Goal: Task Accomplishment & Management: Complete application form

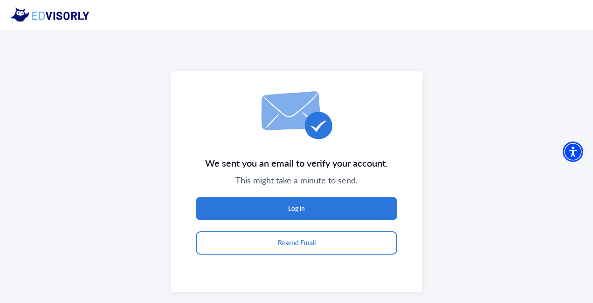
click at [506, 276] on div "We sent you an email to verify your account. This might take a minute to send. …" at bounding box center [296, 181] width 593 height 303
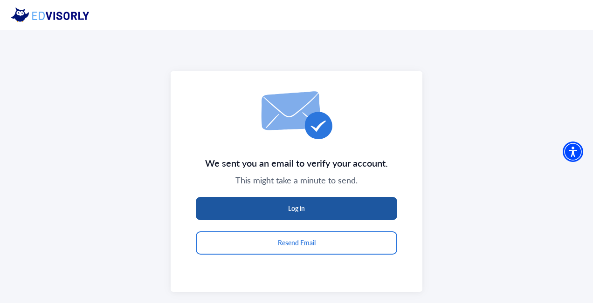
click at [332, 201] on button "Log in" at bounding box center [296, 208] width 201 height 23
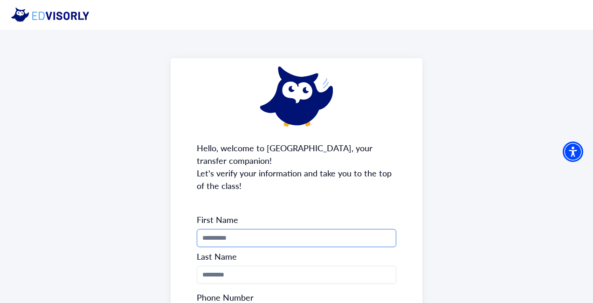
click at [253, 238] on input "Phone Number" at bounding box center [296, 238] width 199 height 18
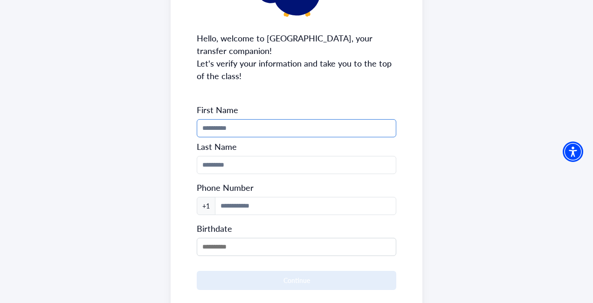
scroll to position [113, 0]
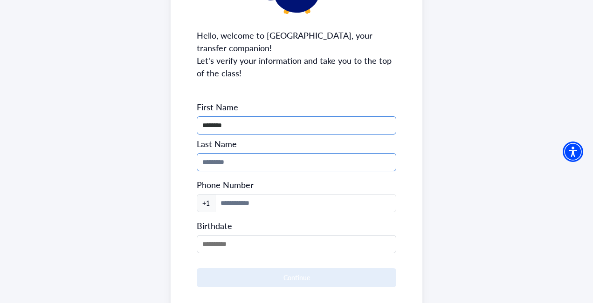
type input "*******"
click at [259, 165] on input "Phone Number" at bounding box center [296, 162] width 199 height 18
type input "*"
type input "******"
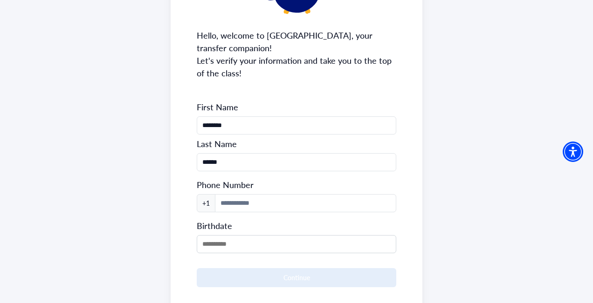
click at [247, 214] on form "First Name ******* Last Name ****** Phone Number +1 Birthdate Continue" at bounding box center [296, 195] width 199 height 186
click at [244, 209] on input at bounding box center [305, 203] width 181 height 18
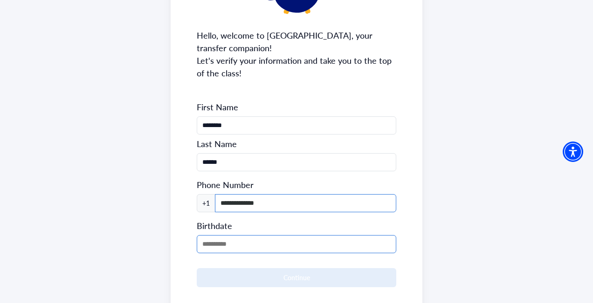
type input "**********"
click at [231, 240] on input "MM/DD/YYYY" at bounding box center [296, 244] width 199 height 18
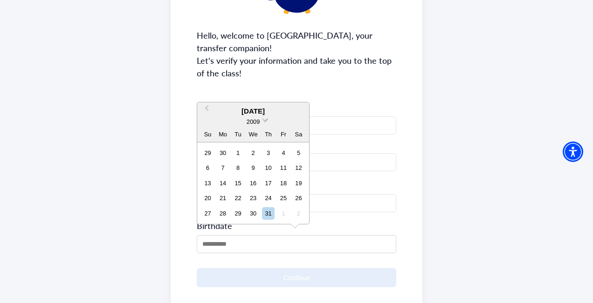
click at [258, 121] on span "2009" at bounding box center [253, 121] width 13 height 7
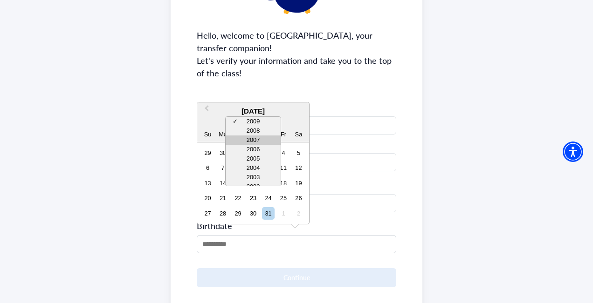
click at [251, 139] on div "2007" at bounding box center [253, 140] width 55 height 9
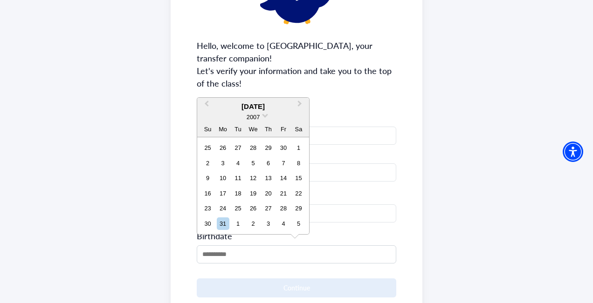
scroll to position [117, 0]
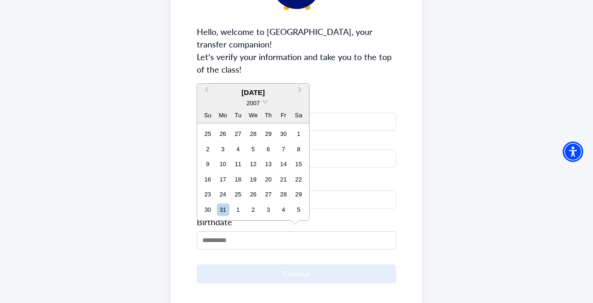
click at [264, 86] on div "[DATE] 2007 Su Mo Tu We Th Fr Sa" at bounding box center [253, 104] width 112 height 40
click at [206, 90] on span "Previous Month" at bounding box center [206, 92] width 0 height 14
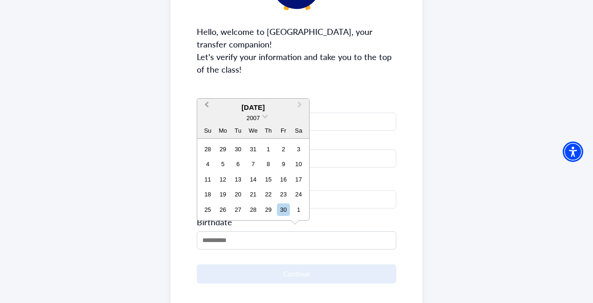
click at [206, 105] on span "Previous Month" at bounding box center [206, 107] width 0 height 14
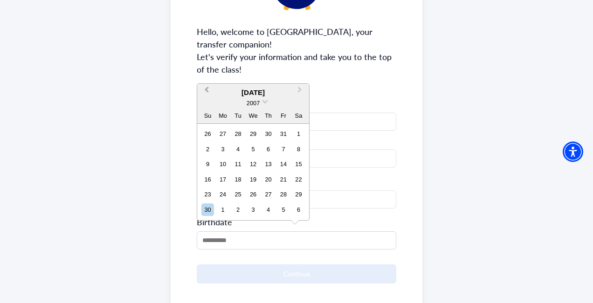
click at [208, 105] on div "2007" at bounding box center [253, 103] width 112 height 10
click at [210, 89] on button "Previous Month" at bounding box center [205, 92] width 15 height 15
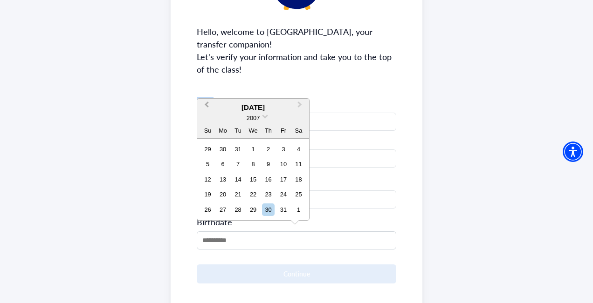
click at [210, 89] on div "**********" at bounding box center [297, 134] width 252 height 384
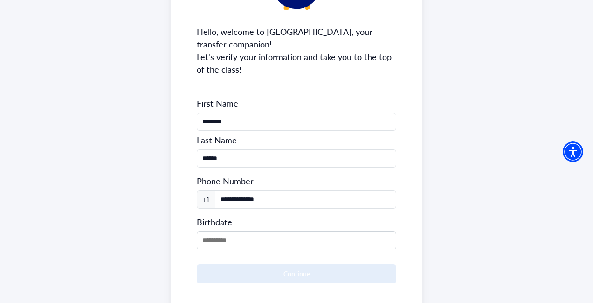
click at [210, 89] on div "**********" at bounding box center [297, 134] width 252 height 384
click at [251, 236] on input "MM/DD/YYYY" at bounding box center [296, 241] width 199 height 18
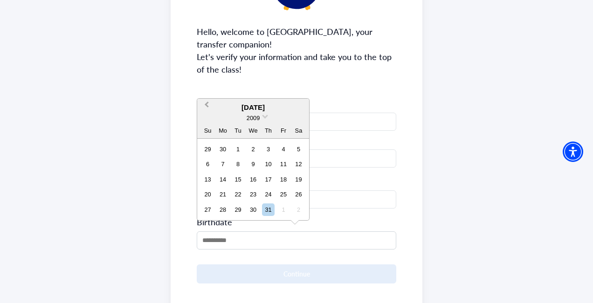
click at [206, 106] on span "Previous Month" at bounding box center [206, 107] width 0 height 14
click at [300, 105] on span "Next Month" at bounding box center [300, 107] width 0 height 14
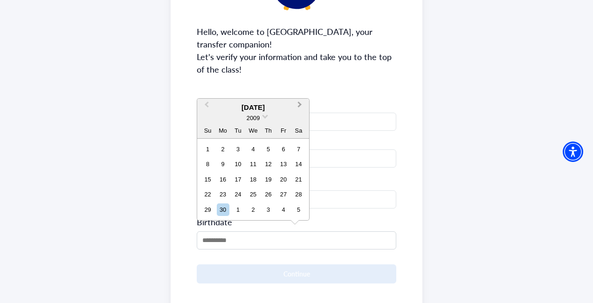
click at [300, 105] on span "Next Month" at bounding box center [300, 107] width 0 height 14
click at [299, 105] on div "[DATE]" at bounding box center [253, 108] width 112 height 11
click at [297, 107] on div "[DATE]" at bounding box center [253, 108] width 112 height 11
click at [210, 110] on button "Previous Month" at bounding box center [205, 107] width 15 height 15
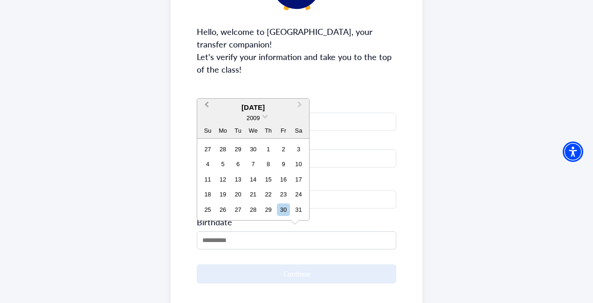
click at [210, 110] on button "Previous Month" at bounding box center [205, 107] width 15 height 15
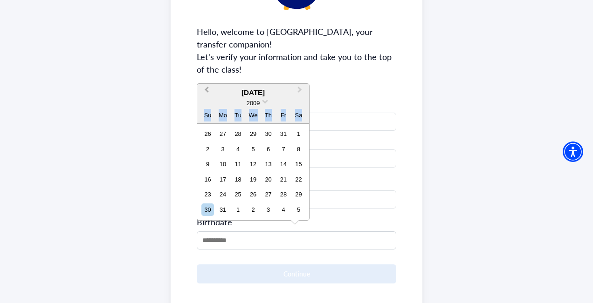
click at [210, 110] on div "Su" at bounding box center [207, 115] width 13 height 13
click at [209, 96] on button "Previous Month" at bounding box center [205, 92] width 15 height 15
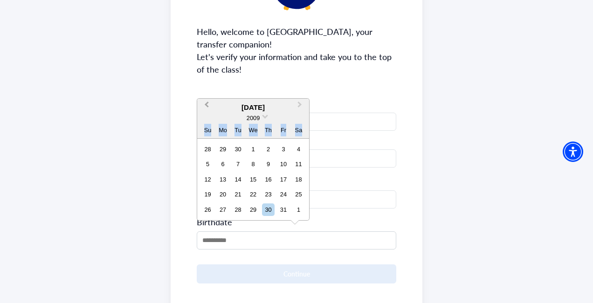
click at [206, 104] on span "Previous Month" at bounding box center [206, 107] width 0 height 14
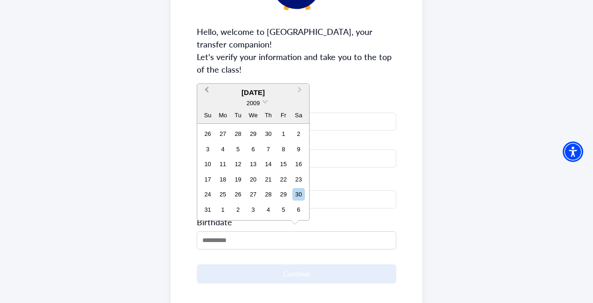
click at [207, 104] on div "2009" at bounding box center [253, 103] width 112 height 10
click at [206, 91] on span "Previous Month" at bounding box center [206, 92] width 0 height 14
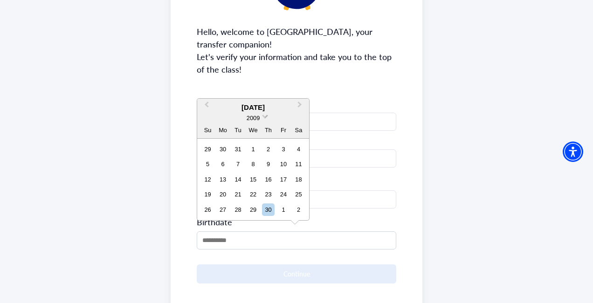
click at [254, 118] on span "2009" at bounding box center [253, 118] width 13 height 7
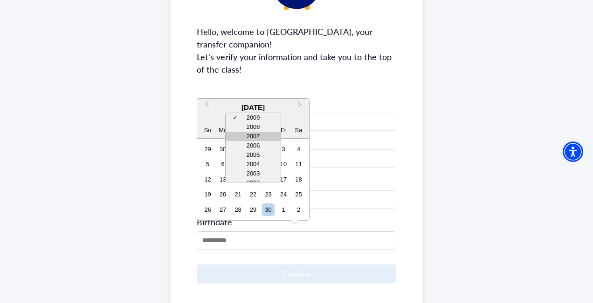
click at [252, 134] on div "2007" at bounding box center [253, 136] width 55 height 9
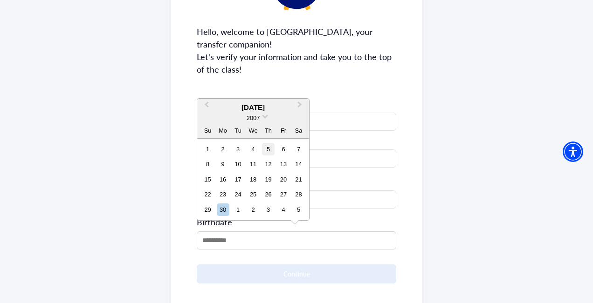
click at [268, 151] on div "5" at bounding box center [268, 149] width 13 height 13
type input "**********"
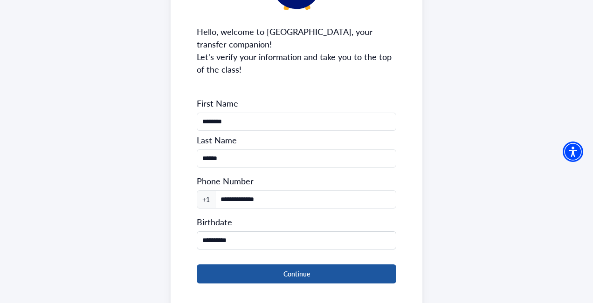
click at [264, 271] on button "Continue" at bounding box center [296, 274] width 199 height 19
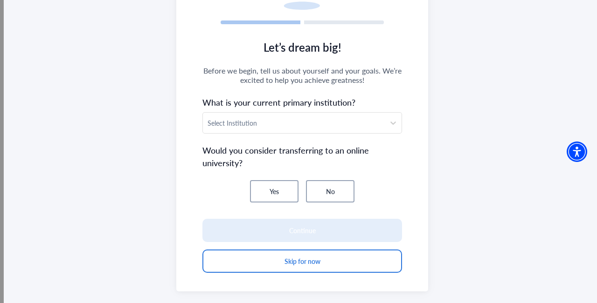
scroll to position [122, 0]
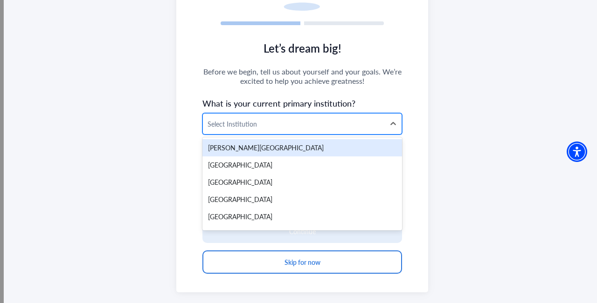
click at [295, 130] on div "Select Institution" at bounding box center [294, 124] width 182 height 21
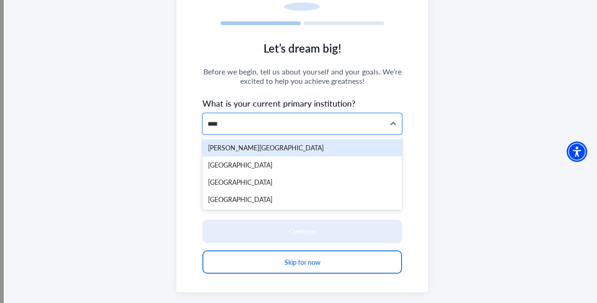
type input "*****"
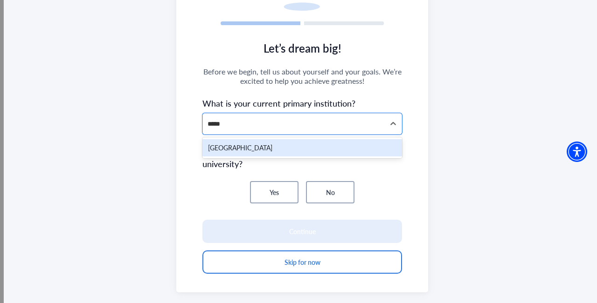
click at [316, 151] on div "[GEOGRAPHIC_DATA]" at bounding box center [301, 147] width 199 height 17
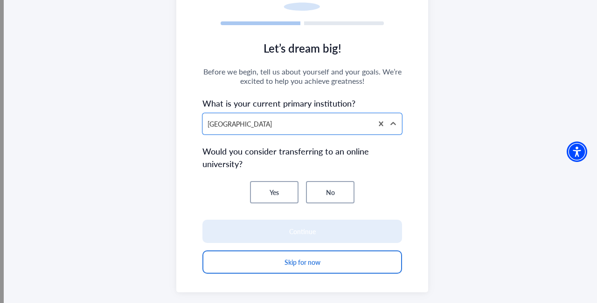
click at [325, 189] on button "No" at bounding box center [330, 192] width 48 height 22
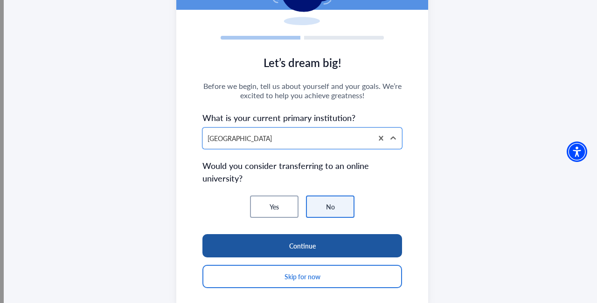
scroll to position [139, 0]
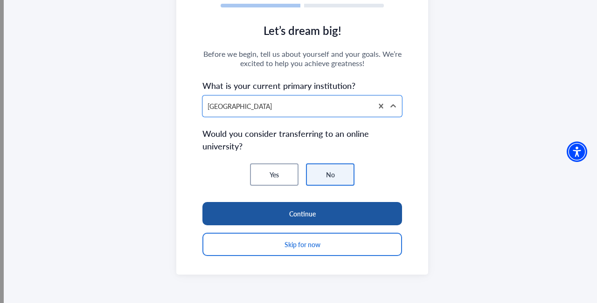
click at [350, 218] on button "Continue" at bounding box center [301, 213] width 199 height 23
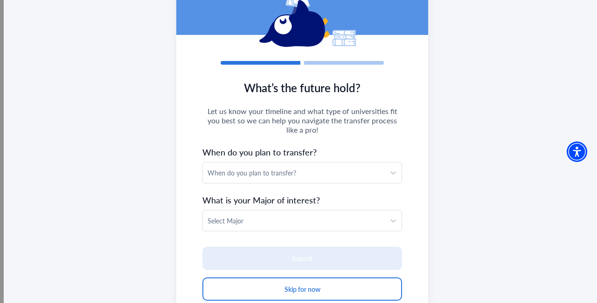
scroll to position [127, 0]
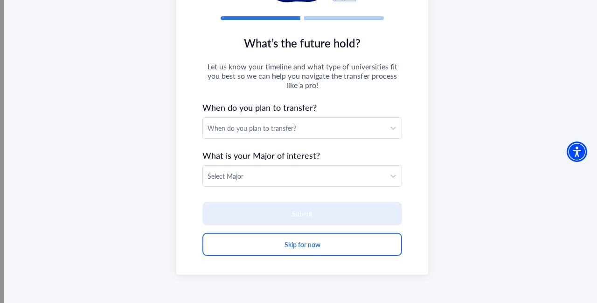
click at [271, 139] on section "What’s the future hold? Let us know your timeline and what type of universities…" at bounding box center [302, 150] width 252 height 247
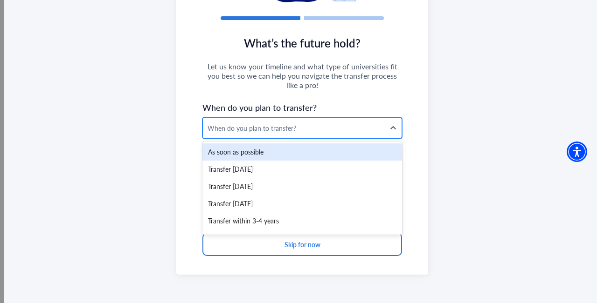
click at [273, 130] on div "When do you plan to transfer?" at bounding box center [293, 129] width 172 height 10
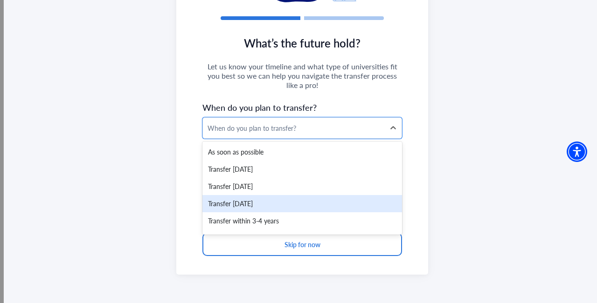
click at [275, 202] on div "Transfer [DATE]" at bounding box center [301, 203] width 199 height 17
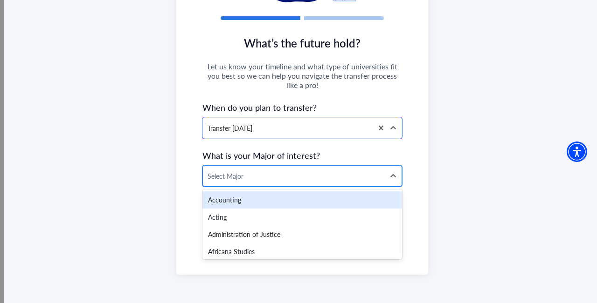
click at [275, 179] on div at bounding box center [293, 177] width 172 height 12
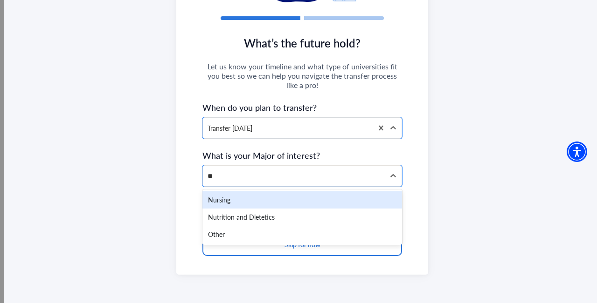
type input "***"
click at [283, 196] on div "Nursing" at bounding box center [301, 200] width 199 height 17
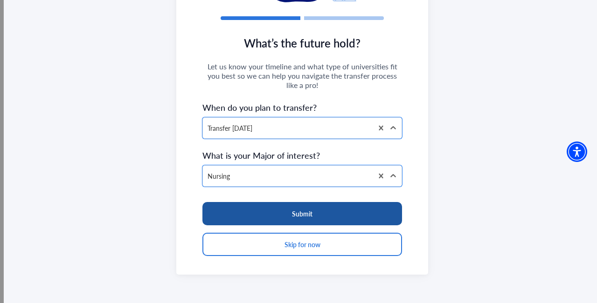
click at [300, 220] on button "Submit" at bounding box center [301, 213] width 199 height 23
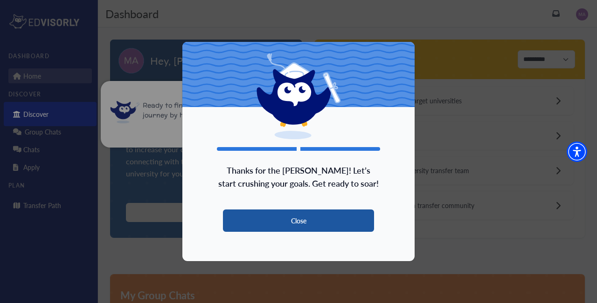
click at [330, 216] on button "Close" at bounding box center [298, 221] width 151 height 22
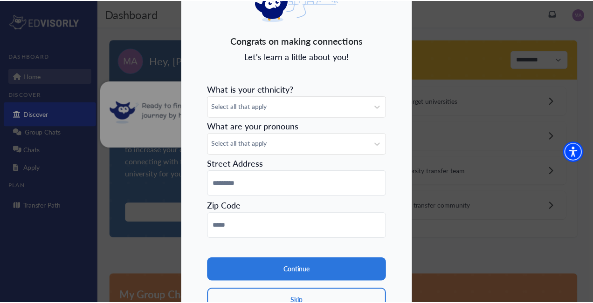
scroll to position [73, 0]
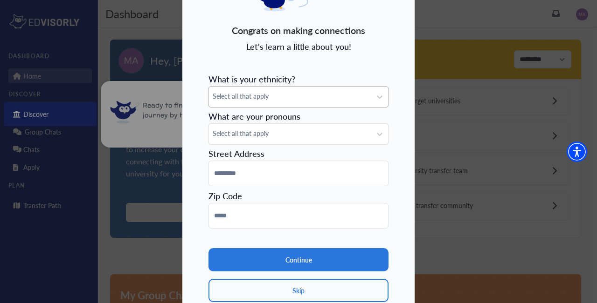
click at [290, 94] on span "Select all that apply" at bounding box center [290, 96] width 155 height 10
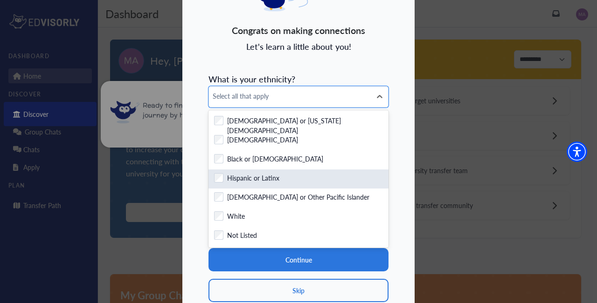
click at [272, 177] on label "Hispanic or Latinx" at bounding box center [253, 179] width 52 height 12
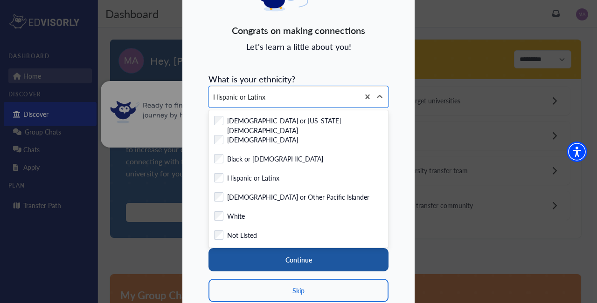
click at [304, 261] on button "Continue" at bounding box center [298, 259] width 180 height 23
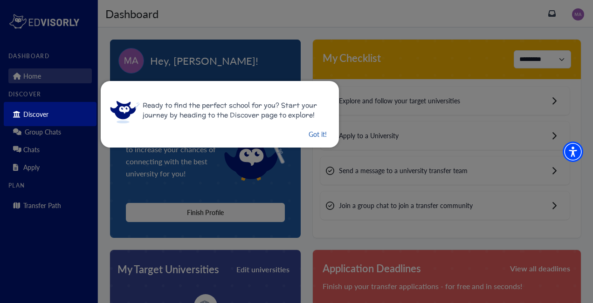
click at [309, 137] on button "Got it!" at bounding box center [318, 135] width 20 height 12
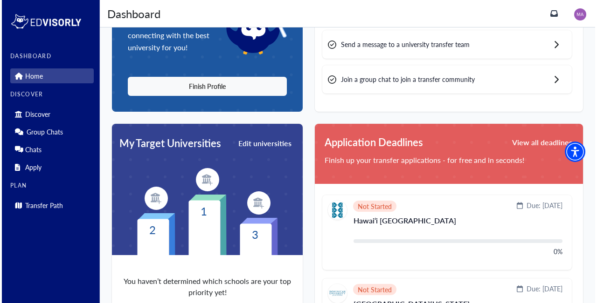
scroll to position [0, 0]
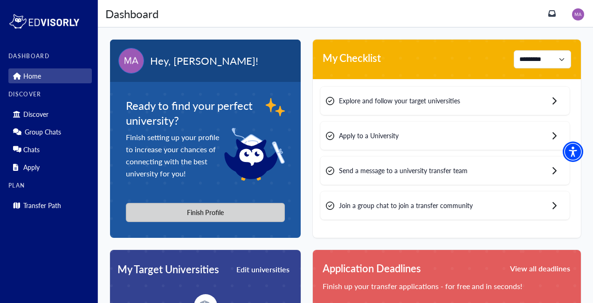
click at [222, 219] on button "Finish Profile" at bounding box center [205, 212] width 159 height 19
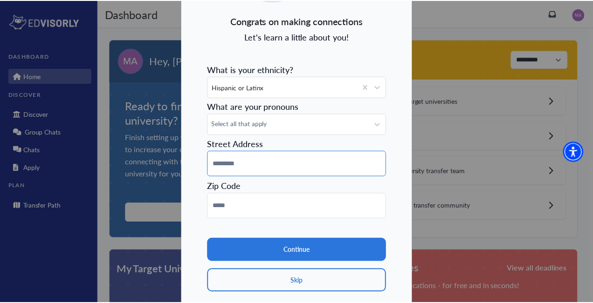
scroll to position [111, 0]
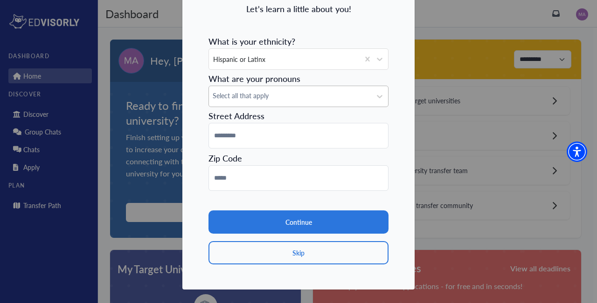
click at [268, 101] on div "Select all that apply" at bounding box center [290, 96] width 162 height 21
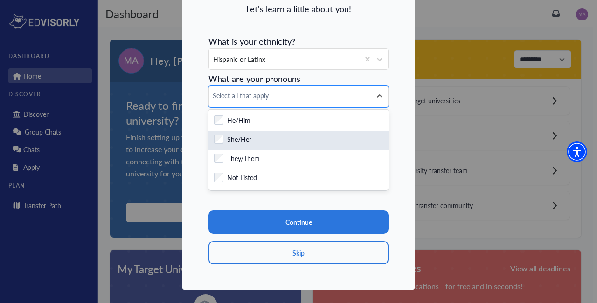
click at [255, 137] on div "Checkbox field She/Her" at bounding box center [298, 141] width 169 height 12
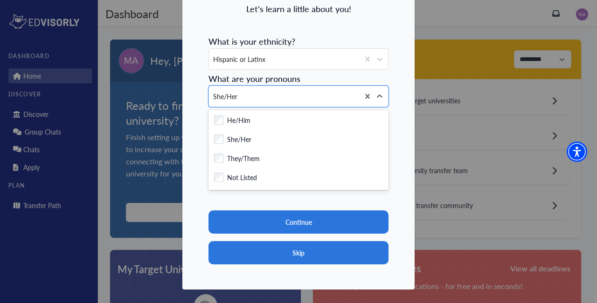
click at [310, 252] on button "Skip" at bounding box center [298, 252] width 180 height 23
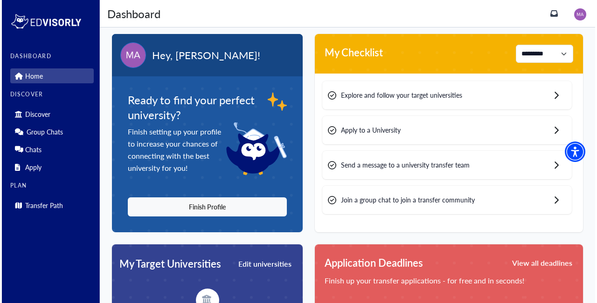
scroll to position [0, 0]
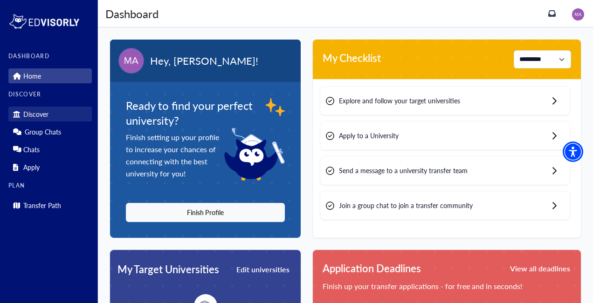
click at [54, 115] on link "Discover" at bounding box center [49, 114] width 83 height 15
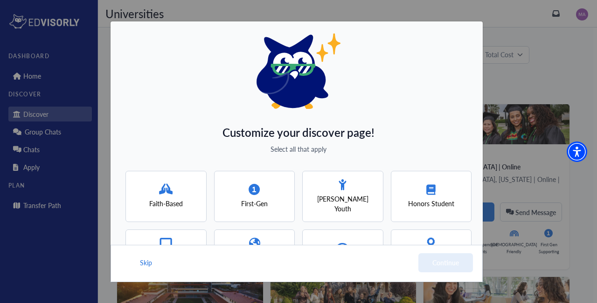
click at [258, 206] on span "First-Gen" at bounding box center [254, 204] width 27 height 10
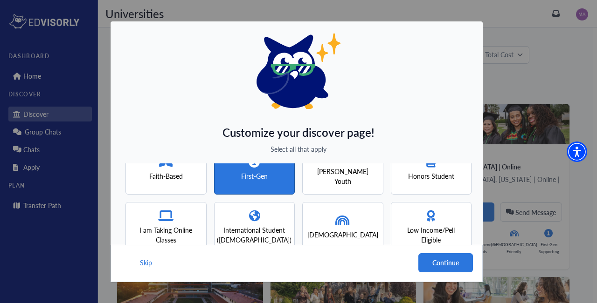
scroll to position [29, 0]
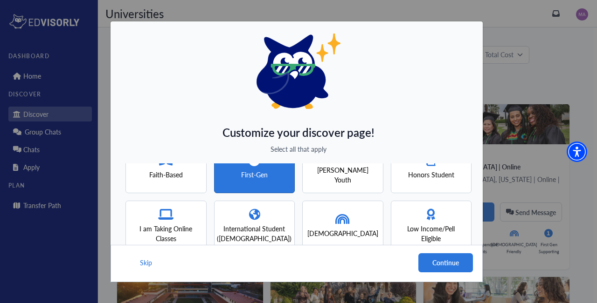
click at [445, 233] on span "Low Income/Pell Eligible" at bounding box center [431, 234] width 64 height 20
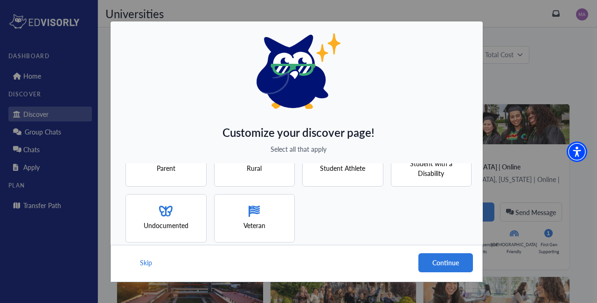
scroll to position [156, 0]
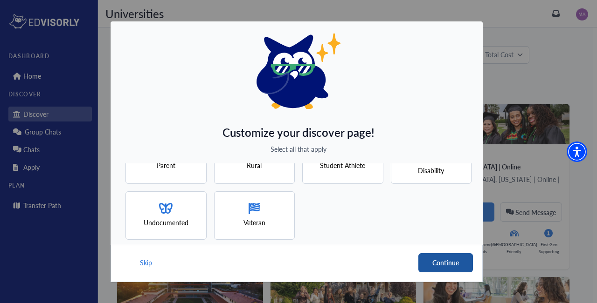
click at [441, 265] on button "Continue" at bounding box center [445, 263] width 55 height 19
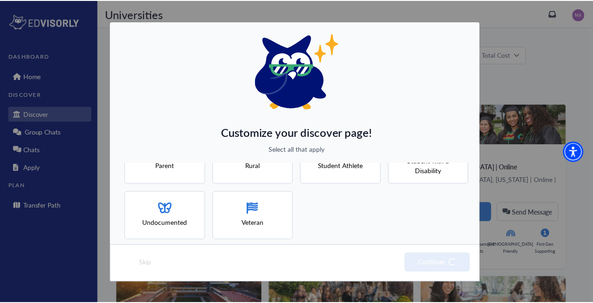
scroll to position [0, 0]
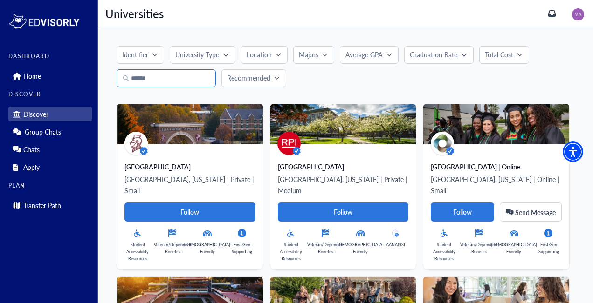
click at [173, 74] on input "Search" at bounding box center [166, 78] width 99 height 18
click at [308, 59] on p "Majors" at bounding box center [309, 55] width 20 height 10
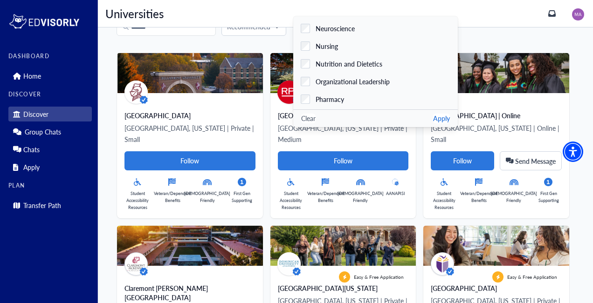
scroll to position [1425, 0]
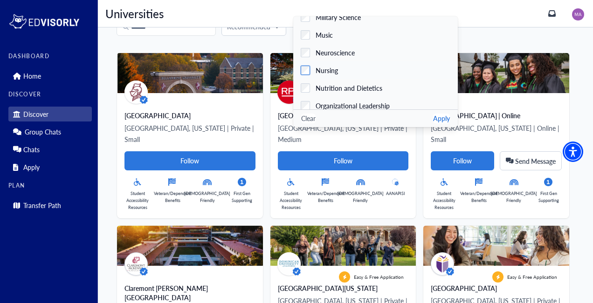
click at [330, 74] on span "Nursing" at bounding box center [327, 71] width 22 height 10
click at [433, 116] on button "Apply" at bounding box center [441, 119] width 17 height 10
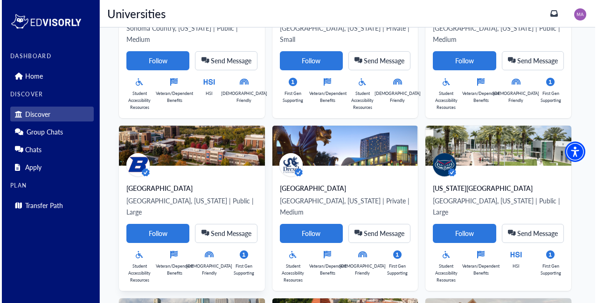
scroll to position [377, 0]
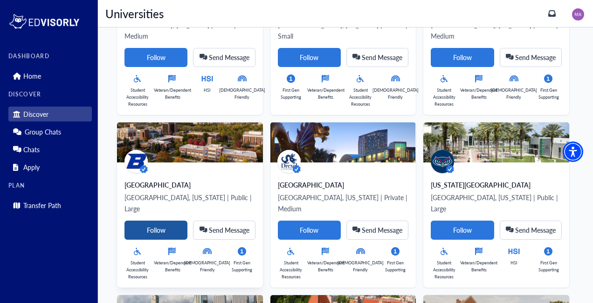
click at [174, 221] on Card-tag "Follow" at bounding box center [155, 230] width 63 height 19
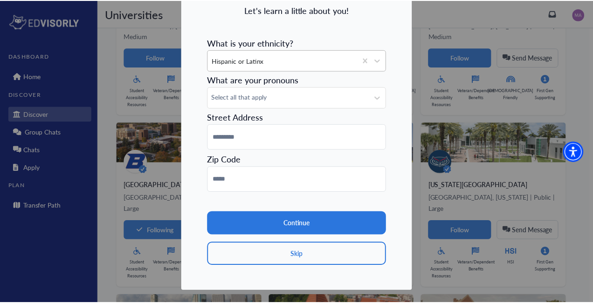
scroll to position [111, 0]
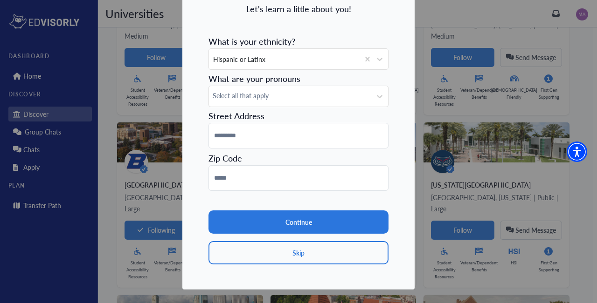
click at [316, 265] on div "Congrats on making connections Let's learn a little about you! What is your eth…" at bounding box center [298, 96] width 233 height 388
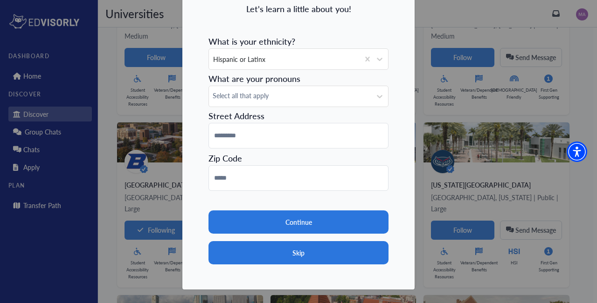
click at [344, 258] on button "Skip" at bounding box center [298, 252] width 180 height 23
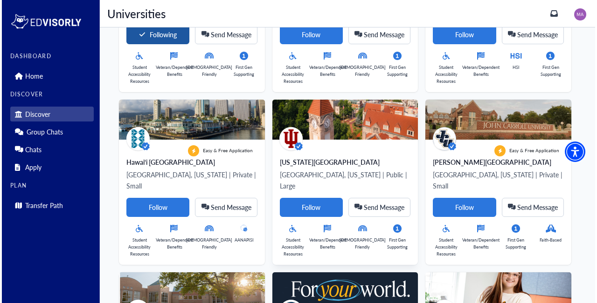
scroll to position [575, 0]
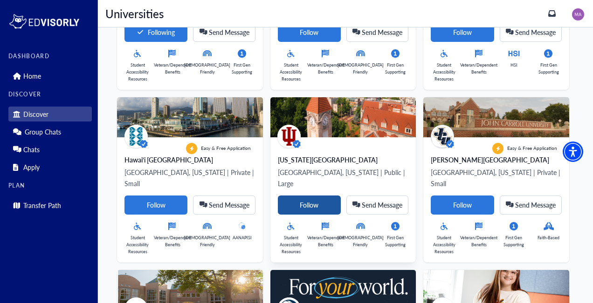
click at [329, 196] on Card-tag "Follow" at bounding box center [309, 205] width 63 height 19
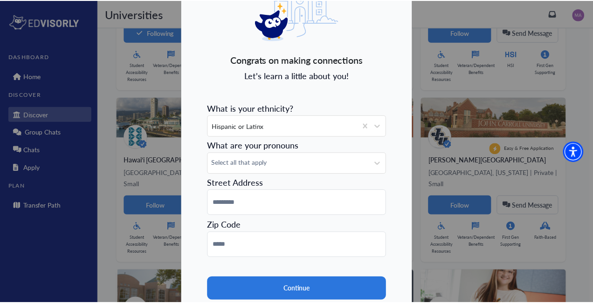
scroll to position [111, 0]
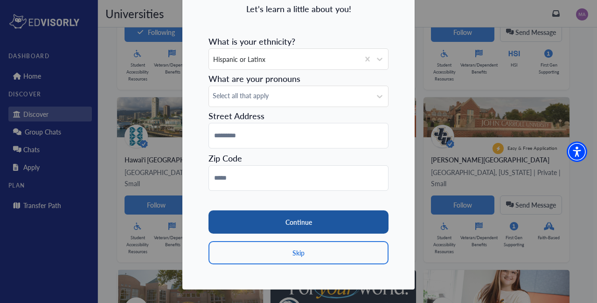
click at [328, 227] on button "Continue" at bounding box center [298, 222] width 180 height 23
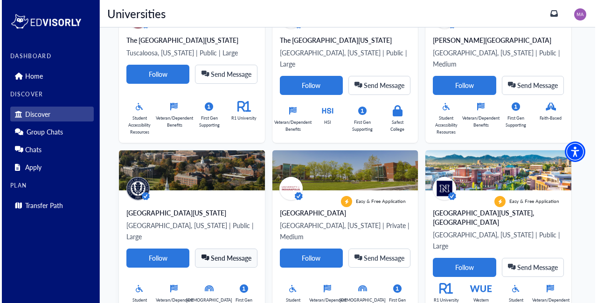
scroll to position [1218, 0]
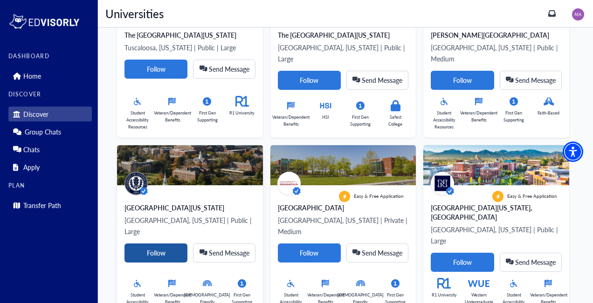
click at [178, 244] on Card-tag "Follow" at bounding box center [155, 253] width 63 height 19
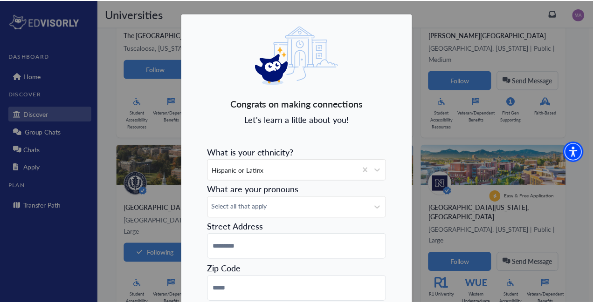
scroll to position [111, 0]
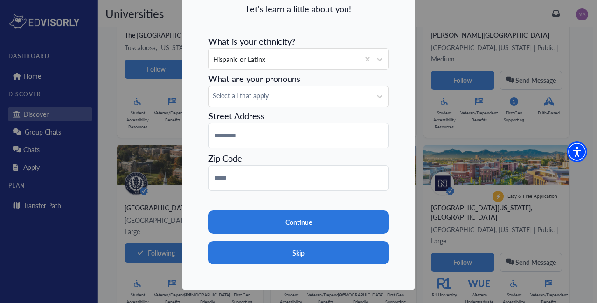
click at [310, 246] on button "Skip" at bounding box center [298, 252] width 180 height 23
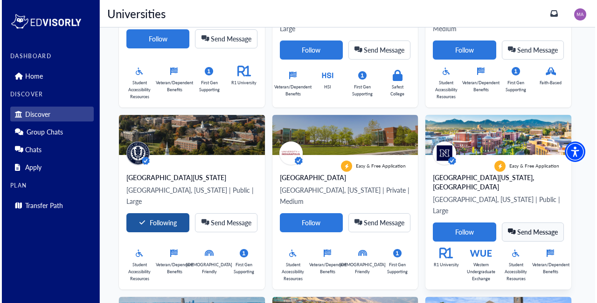
scroll to position [1250, 0]
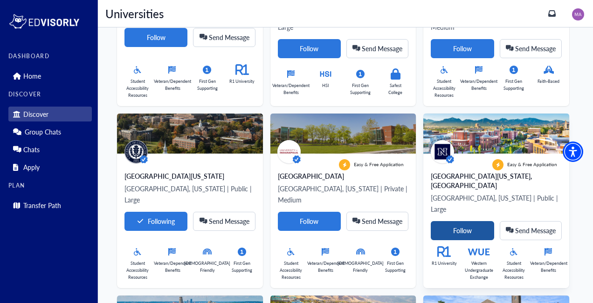
click at [469, 221] on Card-tag "Follow" at bounding box center [462, 230] width 63 height 19
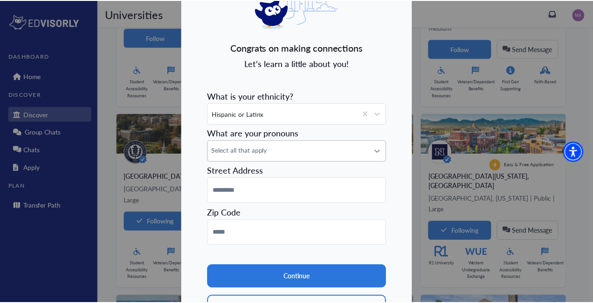
scroll to position [111, 0]
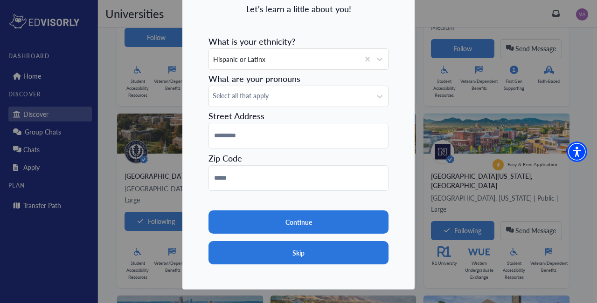
click at [340, 263] on button "Skip" at bounding box center [298, 252] width 180 height 23
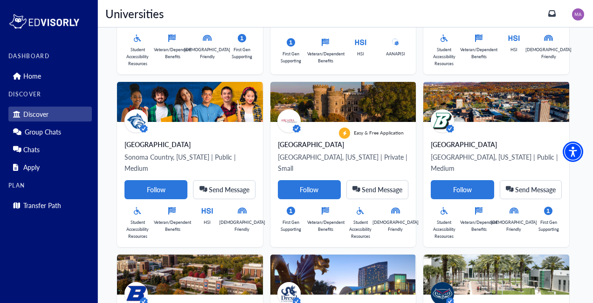
scroll to position [0, 0]
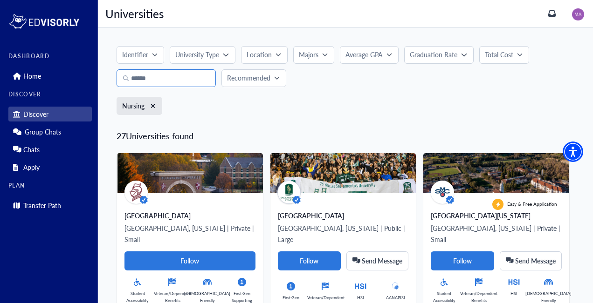
click at [162, 78] on input "Search" at bounding box center [166, 78] width 99 height 18
click at [263, 54] on p "Location" at bounding box center [259, 55] width 25 height 10
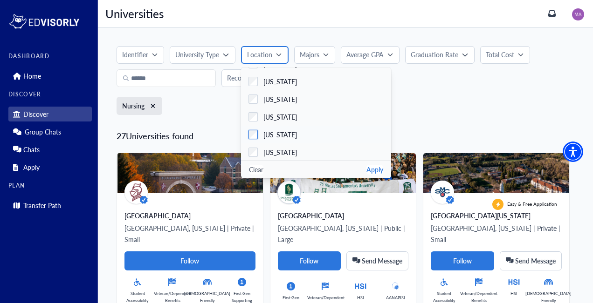
scroll to position [316, 0]
click at [292, 131] on span "[US_STATE]" at bounding box center [280, 133] width 34 height 10
click at [370, 170] on button "Apply" at bounding box center [374, 170] width 17 height 10
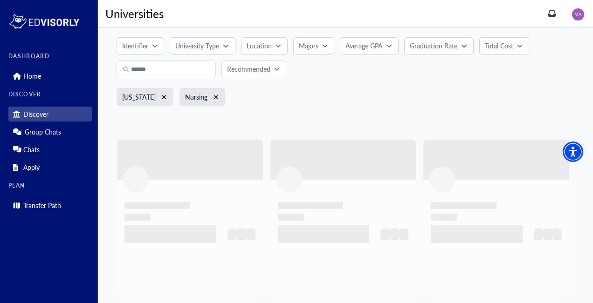
scroll to position [0, 0]
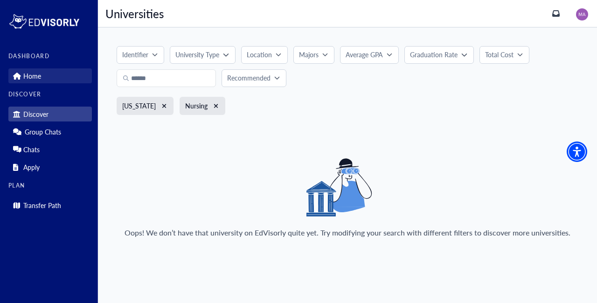
click at [43, 69] on link "Home" at bounding box center [49, 76] width 83 height 15
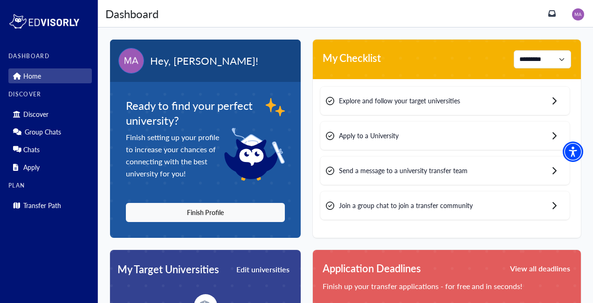
click at [467, 209] on span "Join a group chat to join a transfer community" at bounding box center [406, 206] width 134 height 10
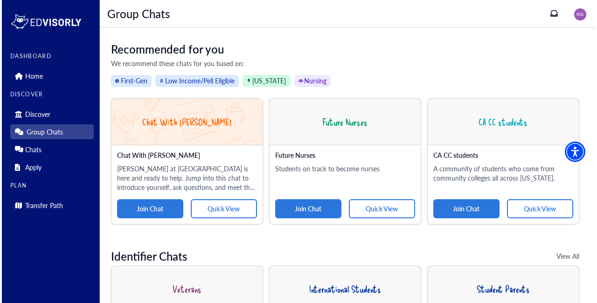
scroll to position [35, 0]
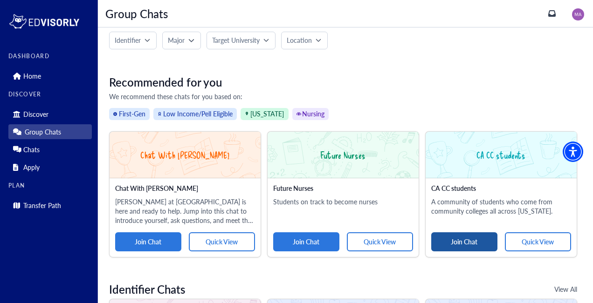
click at [458, 236] on button "Join Chat" at bounding box center [464, 242] width 66 height 19
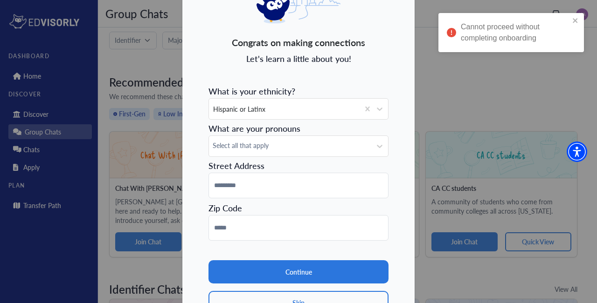
scroll to position [111, 0]
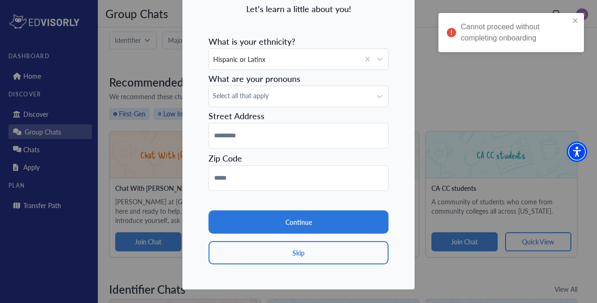
click at [319, 254] on button "Skip" at bounding box center [298, 252] width 180 height 23
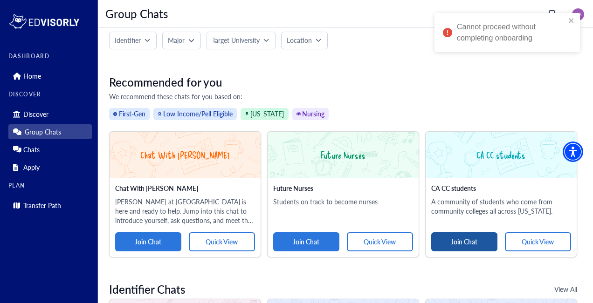
click at [467, 234] on button "Join Chat" at bounding box center [464, 242] width 66 height 19
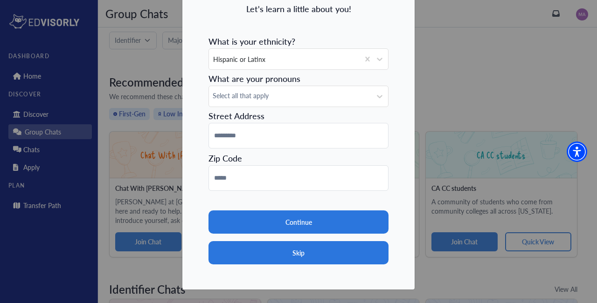
click at [346, 260] on button "Skip" at bounding box center [298, 252] width 180 height 23
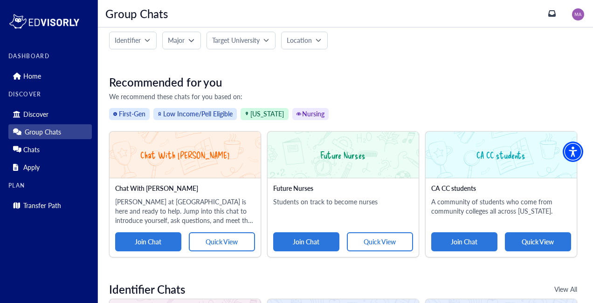
click at [555, 248] on button "Quick View" at bounding box center [538, 242] width 66 height 19
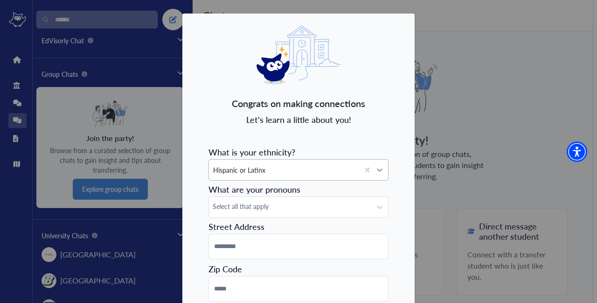
scroll to position [111, 0]
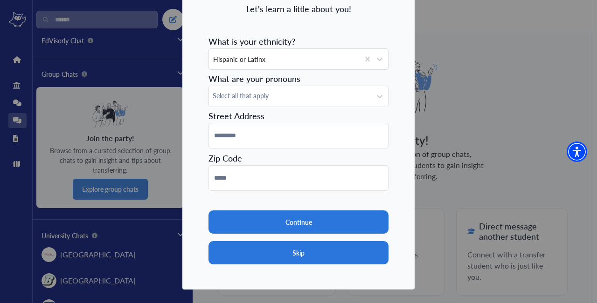
click at [335, 246] on button "Skip" at bounding box center [298, 252] width 180 height 23
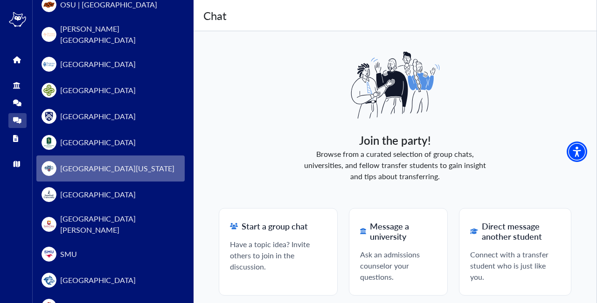
scroll to position [746, 0]
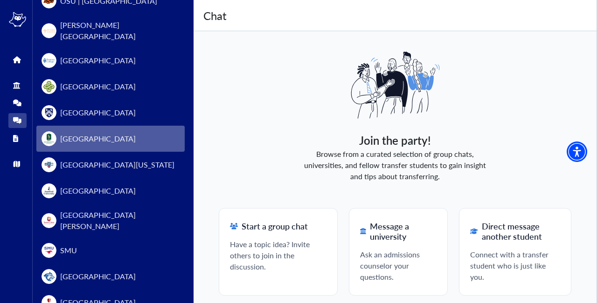
click at [109, 133] on span "[GEOGRAPHIC_DATA]" at bounding box center [98, 138] width 76 height 11
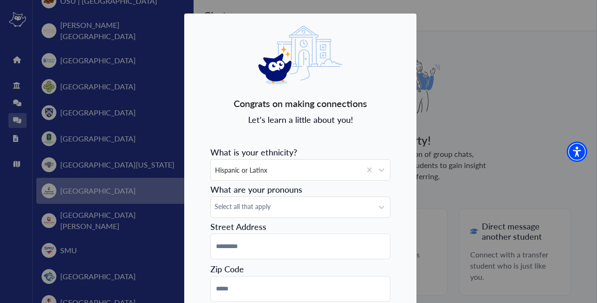
click at [158, 173] on div "Congrats on making connections Let's learn a little about you! What is your eth…" at bounding box center [298, 151] width 597 height 303
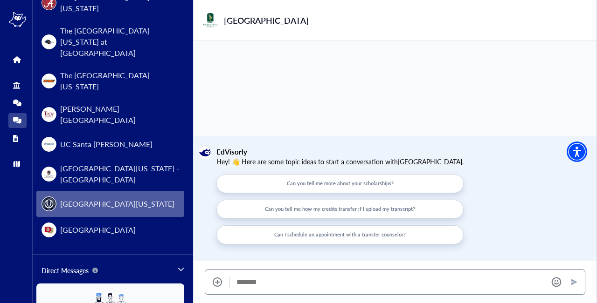
scroll to position [1129, 0]
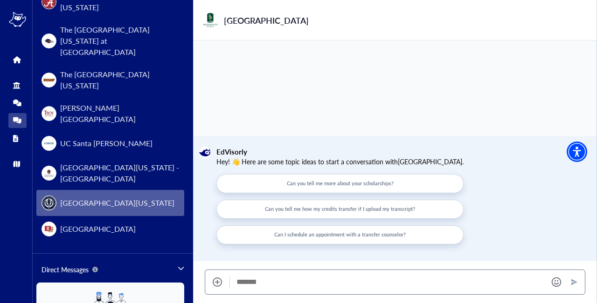
click at [134, 198] on span "[GEOGRAPHIC_DATA][US_STATE]" at bounding box center [117, 203] width 114 height 11
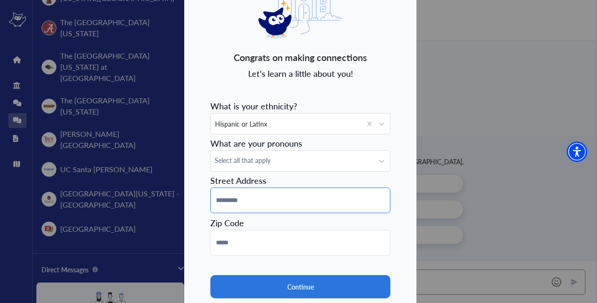
scroll to position [1155, 0]
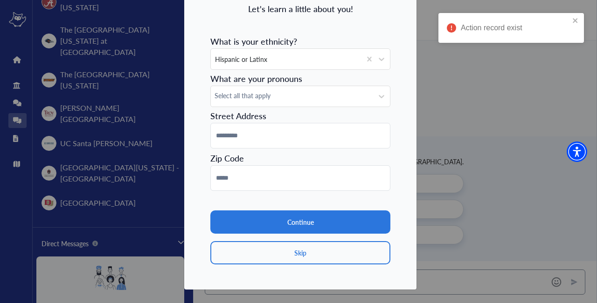
click at [308, 267] on div "Congrats on making connections Let's learn a little about you! What is your eth…" at bounding box center [300, 96] width 233 height 388
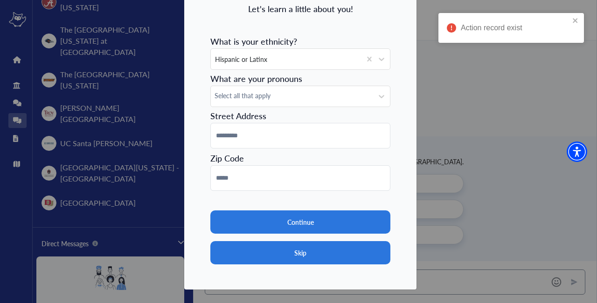
click at [299, 252] on button "Skip" at bounding box center [300, 252] width 180 height 23
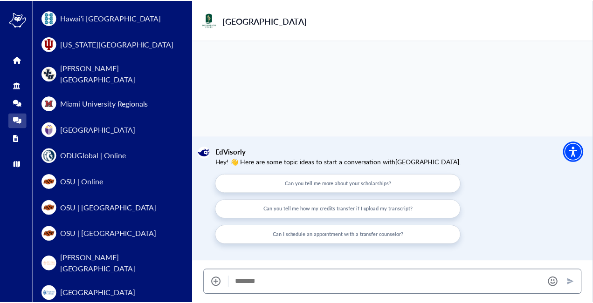
scroll to position [478, 0]
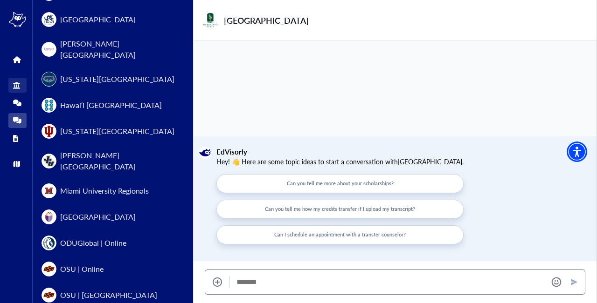
click at [18, 92] on link "Discover" at bounding box center [17, 85] width 18 height 15
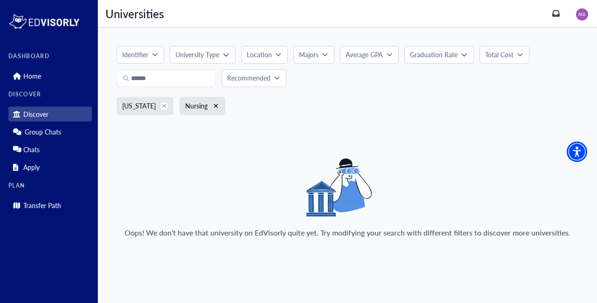
click at [166, 106] on icon "xmark" at bounding box center [164, 106] width 4 height 4
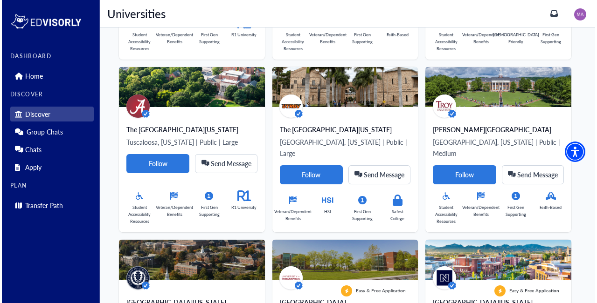
scroll to position [1128, 0]
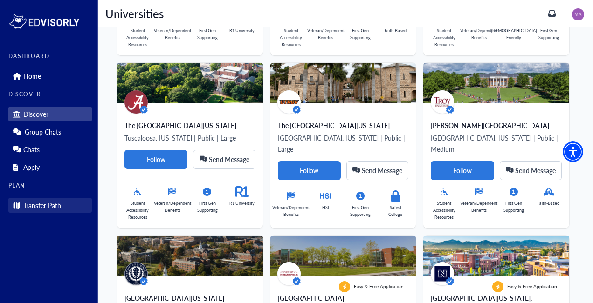
click at [61, 208] on link "Transfer Path" at bounding box center [49, 205] width 83 height 15
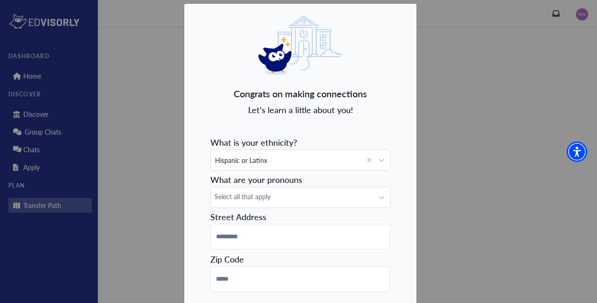
scroll to position [111, 0]
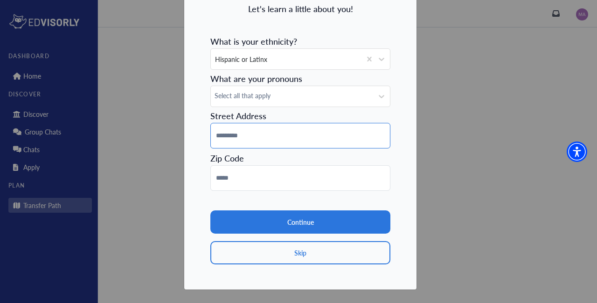
click at [257, 134] on input at bounding box center [300, 136] width 180 height 26
type input "**********"
click at [288, 175] on input at bounding box center [300, 178] width 180 height 26
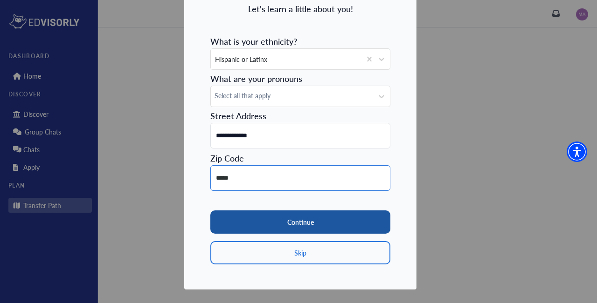
type input "*****"
click at [323, 225] on button "Continue" at bounding box center [300, 222] width 180 height 23
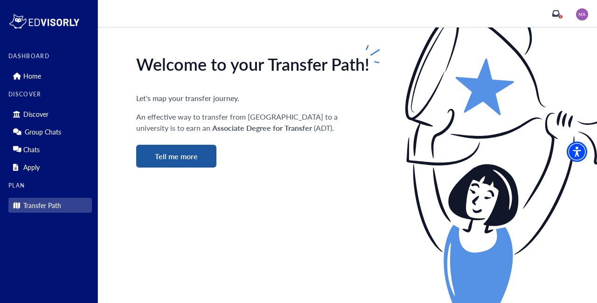
click at [209, 157] on button "Tell me more" at bounding box center [176, 156] width 80 height 23
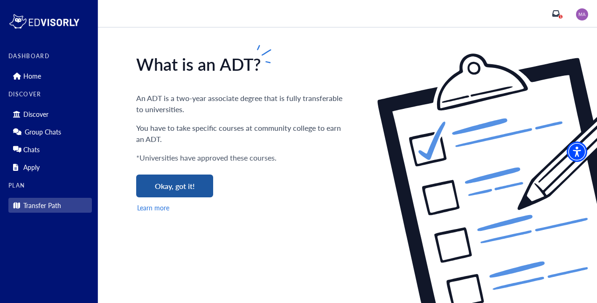
click at [201, 186] on button "Okay, got it!" at bounding box center [174, 186] width 77 height 23
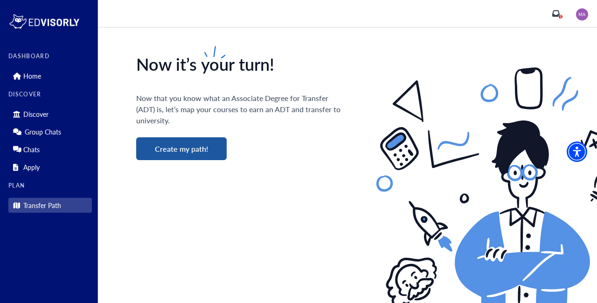
click at [212, 157] on button "Create my path!" at bounding box center [181, 148] width 90 height 23
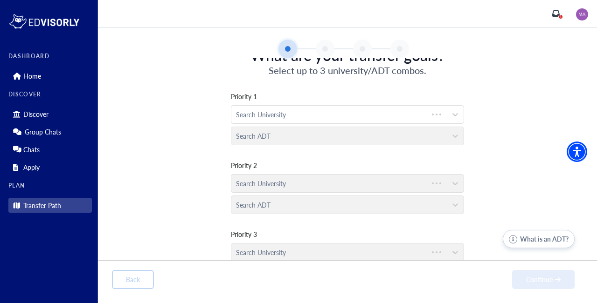
scroll to position [27, 0]
click at [279, 114] on div at bounding box center [339, 115] width 206 height 12
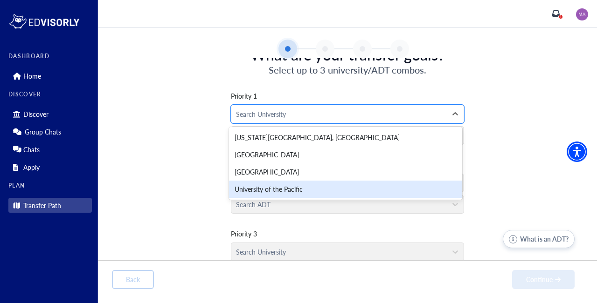
click at [381, 192] on div "University of the Pacific" at bounding box center [345, 189] width 233 height 17
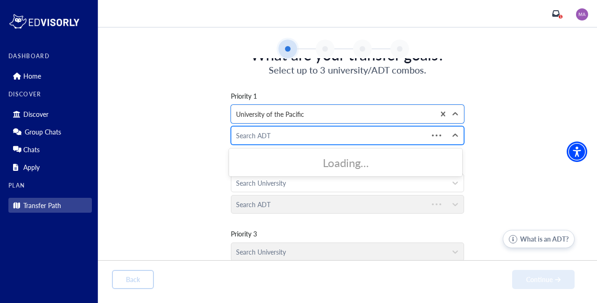
click at [380, 131] on div at bounding box center [329, 136] width 187 height 12
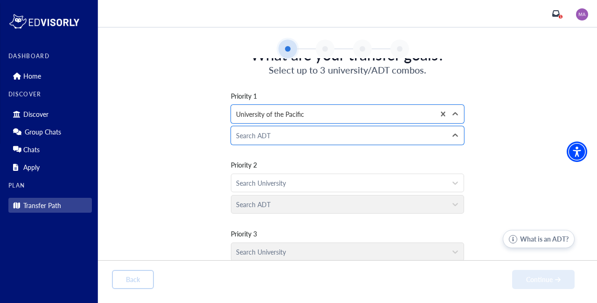
click at [385, 146] on div "Priority 1 option [GEOGRAPHIC_DATA], selected. University of the Pacific Admini…" at bounding box center [347, 181] width 471 height 210
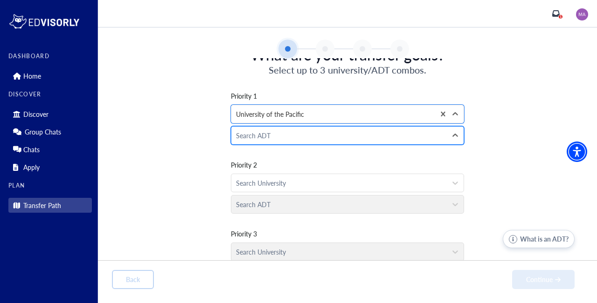
click at [381, 141] on div at bounding box center [339, 136] width 206 height 12
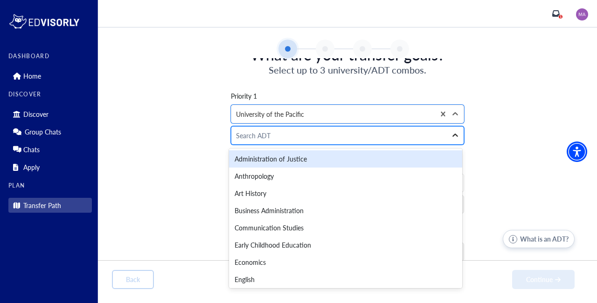
click at [453, 132] on icon at bounding box center [454, 135] width 9 height 9
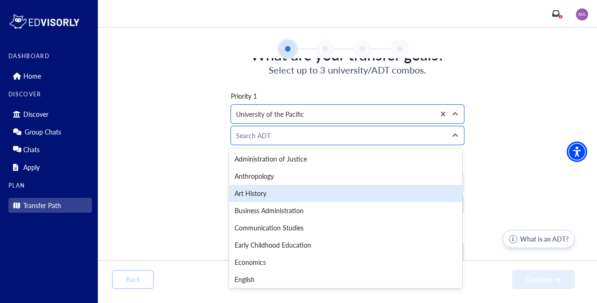
scroll to position [157, 0]
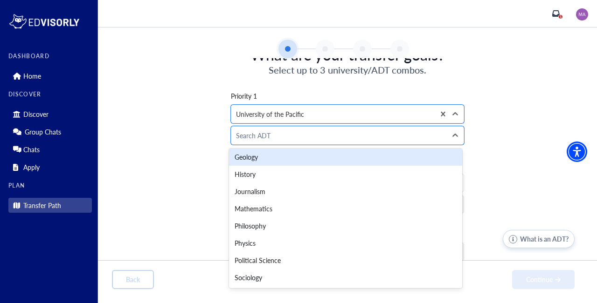
click at [503, 134] on div "Priority 1 option [GEOGRAPHIC_DATA], selected. University of the Pacific Geolog…" at bounding box center [347, 181] width 471 height 210
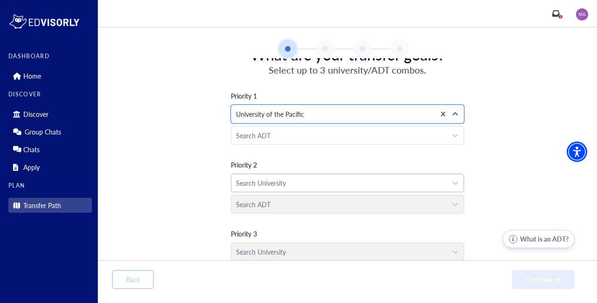
click at [403, 189] on div "Search University" at bounding box center [338, 183] width 215 height 18
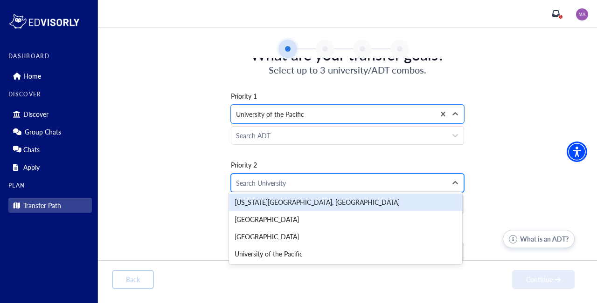
scroll to position [55, 0]
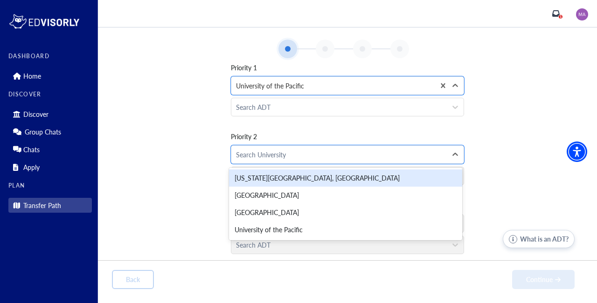
click at [482, 151] on div "Priority 1 option [GEOGRAPHIC_DATA], selected. University of the Pacific Search…" at bounding box center [347, 153] width 471 height 210
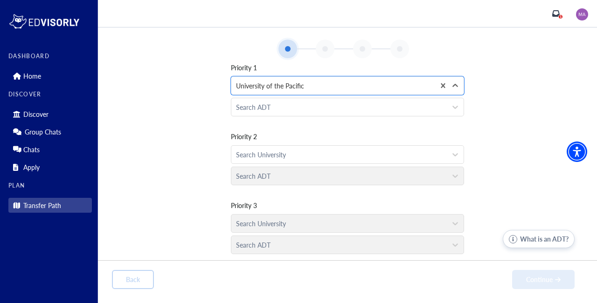
click at [551, 7] on div "Plan 1" at bounding box center [347, 13] width 499 height 27
click at [557, 17] on icon "inbox" at bounding box center [555, 13] width 7 height 7
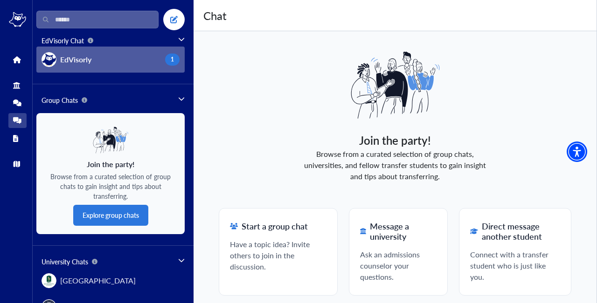
click at [168, 64] on div "1" at bounding box center [172, 60] width 14 height 12
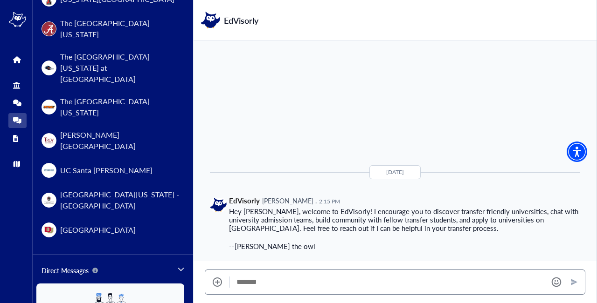
scroll to position [1152, 0]
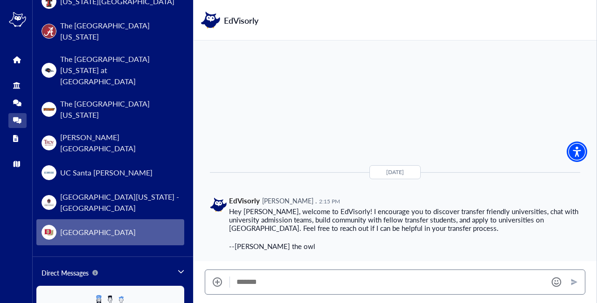
click at [116, 227] on span "[GEOGRAPHIC_DATA]" at bounding box center [98, 232] width 76 height 11
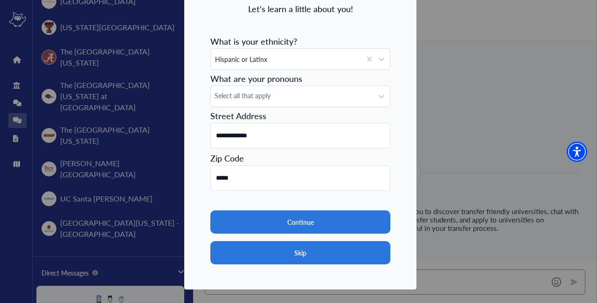
scroll to position [1178, 0]
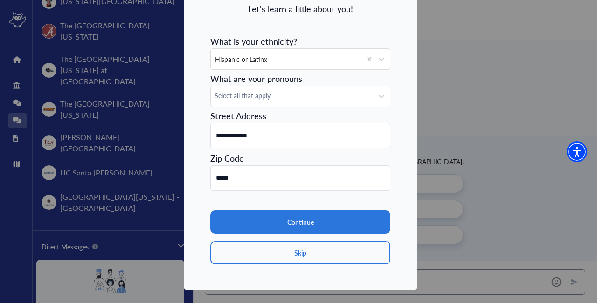
click at [149, 87] on div "**********" at bounding box center [298, 151] width 597 height 303
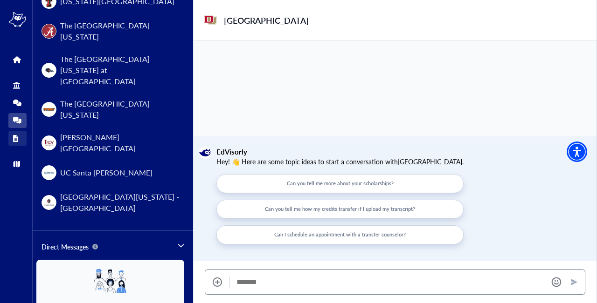
click at [12, 144] on link "Apply" at bounding box center [17, 138] width 18 height 15
click at [21, 139] on link "Apply" at bounding box center [17, 138] width 18 height 15
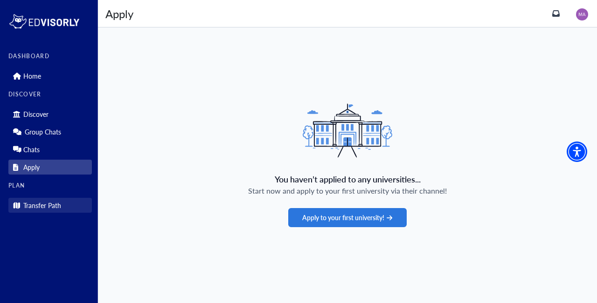
click at [67, 206] on link "Transfer Path" at bounding box center [49, 205] width 83 height 15
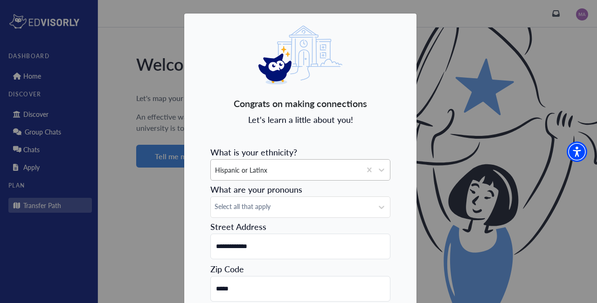
scroll to position [111, 0]
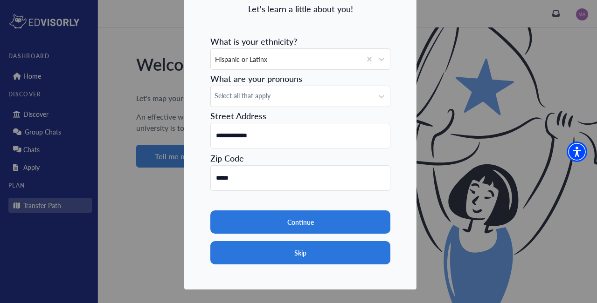
click at [335, 246] on button "Skip" at bounding box center [300, 252] width 180 height 23
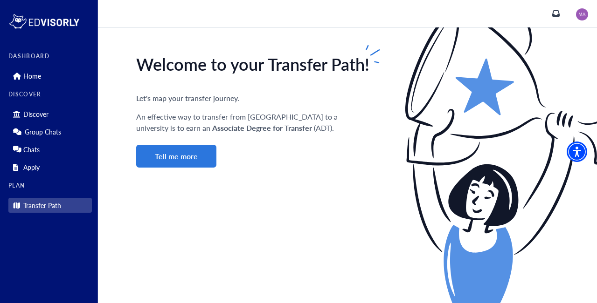
click at [582, 19] on img at bounding box center [582, 14] width 12 height 12
click at [572, 46] on link "Logout" at bounding box center [567, 50] width 44 height 17
